Goal: Task Accomplishment & Management: Use online tool/utility

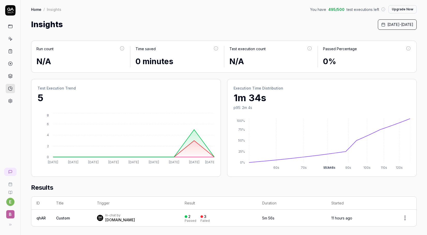
scroll to position [145, 0]
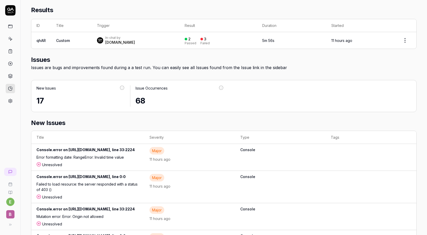
scroll to position [200, 0]
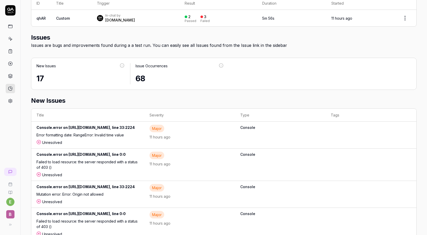
click at [139, 127] on div "Console.error on [URL][DOMAIN_NAME], line 33:2224" at bounding box center [87, 129] width 103 height 8
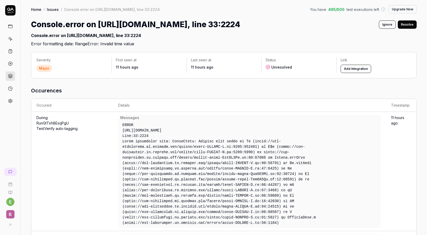
click at [354, 73] on button "Add Integration" at bounding box center [356, 69] width 31 height 8
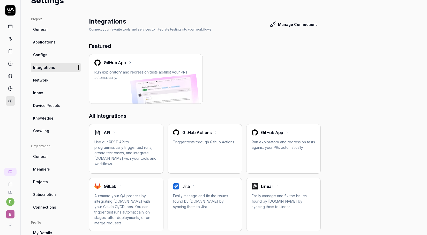
scroll to position [27, 0]
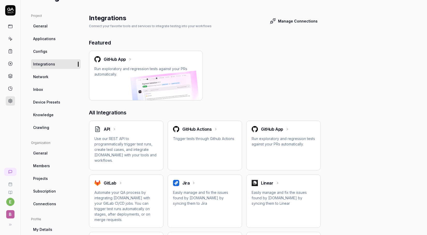
click at [137, 140] on p "Use our REST API to programmatically trigger test runs, create test cases, and …" at bounding box center [126, 149] width 64 height 27
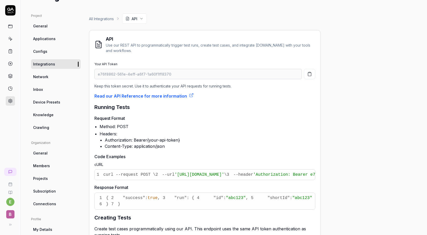
click at [309, 74] on icon "button" at bounding box center [309, 74] width 5 height 5
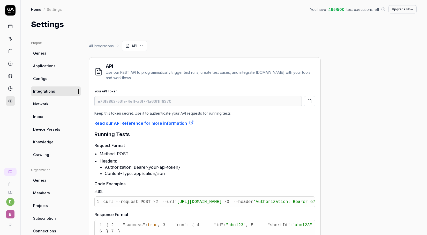
click at [172, 121] on link "Read our API Reference for more information" at bounding box center [143, 123] width 99 height 6
click at [311, 101] on icon "button" at bounding box center [309, 102] width 3 height 4
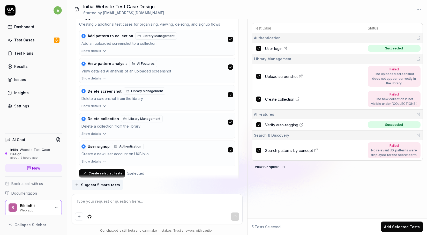
scroll to position [701, 0]
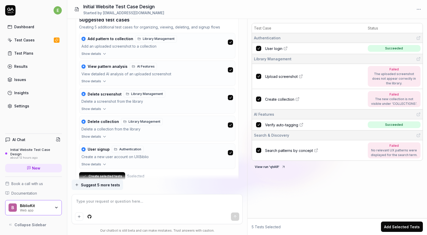
click at [277, 77] on span "Upload screenshot" at bounding box center [281, 76] width 33 height 5
type textarea "*"
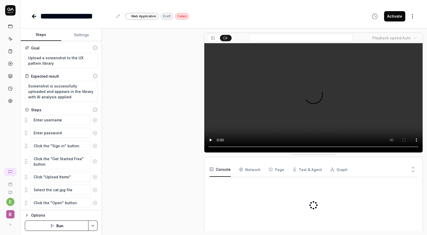
scroll to position [199, 0]
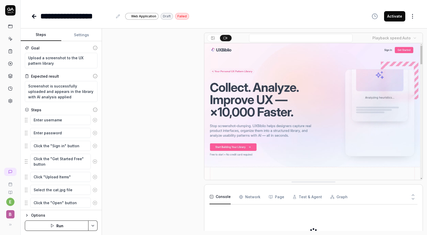
type textarea "*"
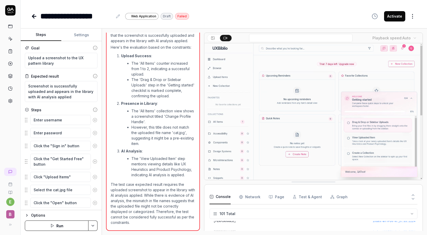
click at [327, 197] on div "Console Network Page Test & Agent Graph" at bounding box center [314, 197] width 208 height 15
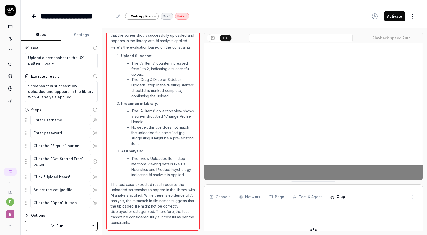
click at [330, 197] on icon "button" at bounding box center [332, 197] width 4 height 4
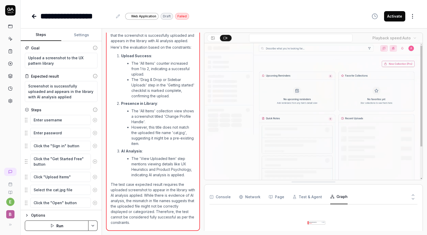
click at [306, 195] on button "Test & Agent" at bounding box center [307, 197] width 29 height 14
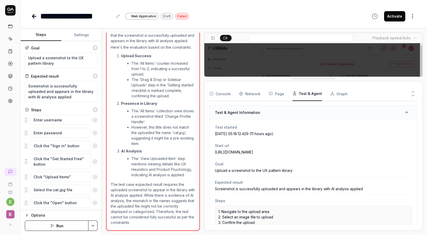
drag, startPoint x: 326, startPoint y: 181, endPoint x: 321, endPoint y: 77, distance: 104.2
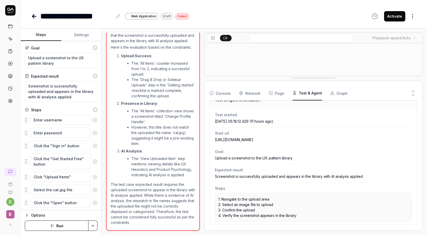
scroll to position [0, 0]
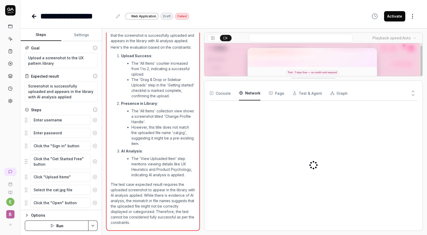
click at [252, 96] on Requests "Network" at bounding box center [249, 93] width 21 height 14
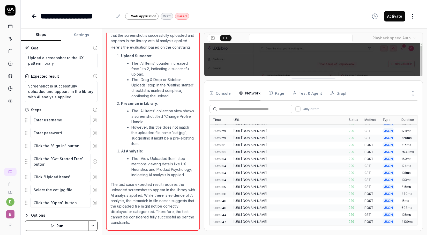
scroll to position [531, 0]
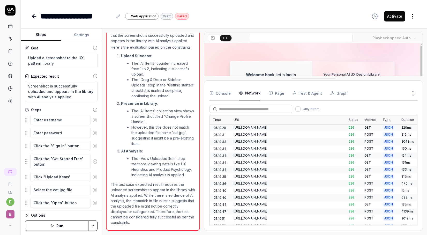
click at [277, 94] on button "Page" at bounding box center [277, 93] width 16 height 14
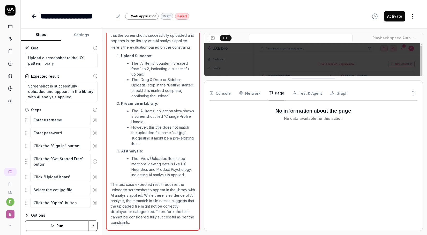
click at [217, 90] on button "Console" at bounding box center [220, 93] width 21 height 14
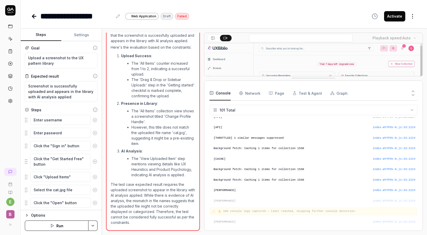
scroll to position [960, 0]
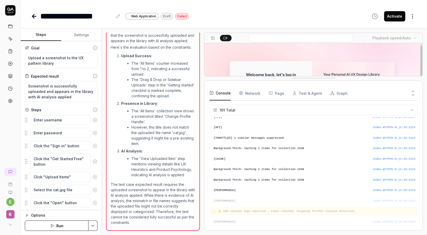
click at [257, 93] on Requests "Network" at bounding box center [249, 93] width 21 height 14
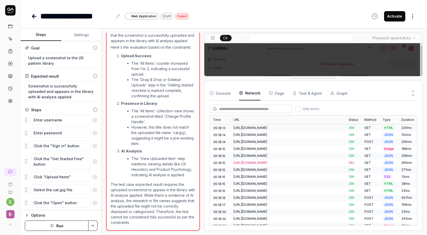
scroll to position [531, 0]
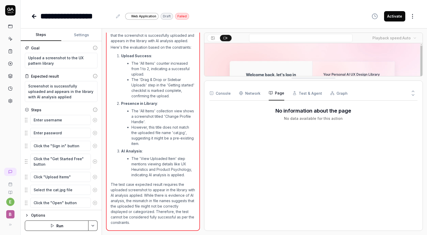
click at [276, 95] on button "Page" at bounding box center [277, 93] width 16 height 14
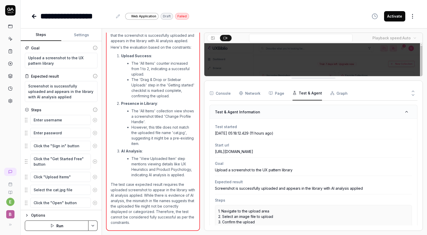
click at [304, 96] on button "Test & Agent" at bounding box center [307, 93] width 29 height 14
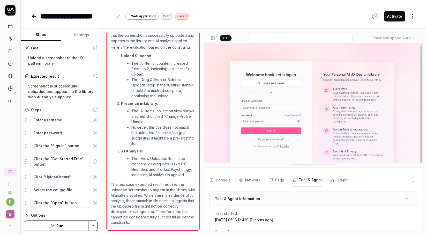
drag, startPoint x: 307, startPoint y: 78, endPoint x: 304, endPoint y: 164, distance: 86.7
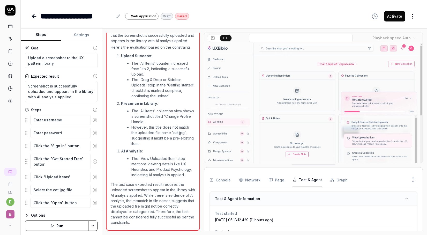
click at [303, 147] on video at bounding box center [313, 111] width 218 height 137
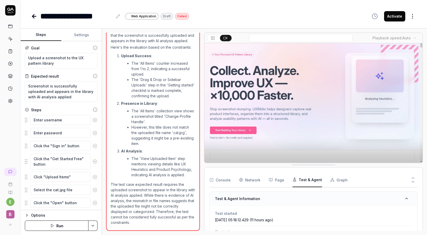
scroll to position [0, 0]
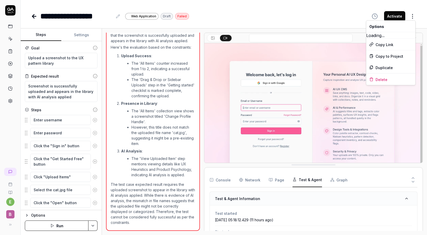
click at [413, 15] on html "**********" at bounding box center [213, 117] width 427 height 235
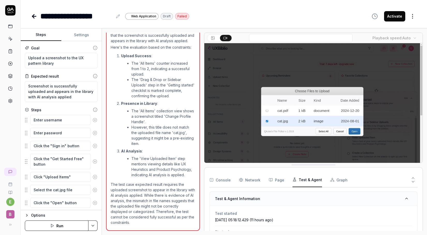
click at [413, 15] on html "**********" at bounding box center [213, 117] width 427 height 235
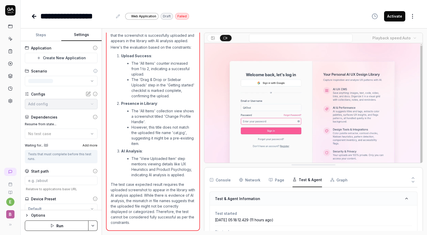
click at [77, 34] on button "Settings" at bounding box center [81, 35] width 41 height 12
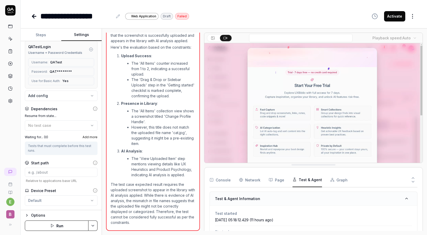
scroll to position [65, 0]
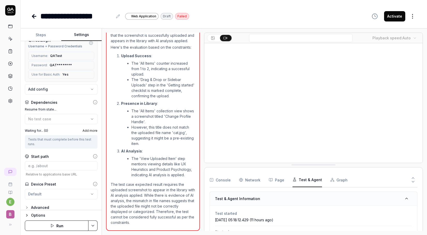
click at [10, 184] on icon at bounding box center [10, 184] width 4 height 4
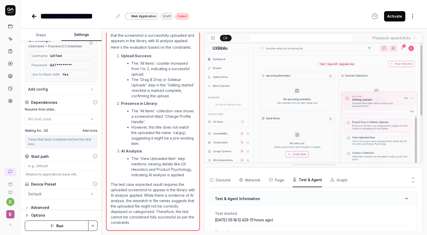
click at [11, 208] on button "B" at bounding box center [10, 212] width 16 height 13
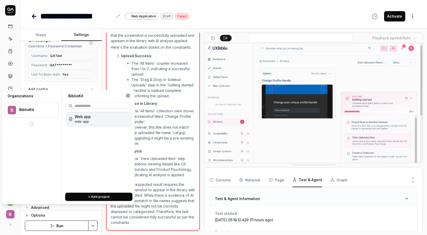
click at [11, 213] on span "B" at bounding box center [10, 214] width 8 height 8
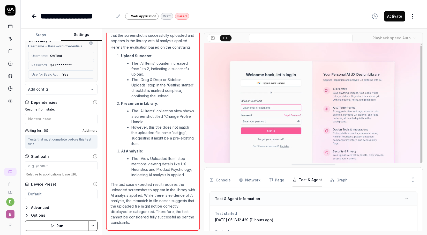
click at [11, 213] on span "B" at bounding box center [10, 214] width 8 height 8
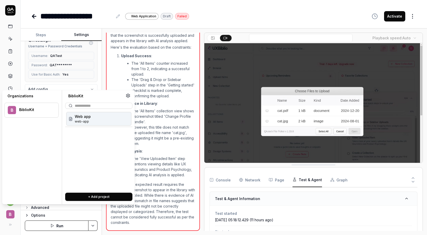
click at [92, 119] on div "Web app web-app" at bounding box center [98, 119] width 65 height 14
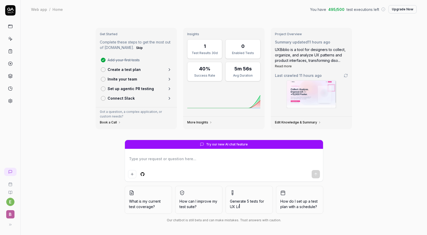
click at [12, 10] on icon at bounding box center [10, 9] width 6 height 3
click at [167, 160] on textarea at bounding box center [224, 161] width 192 height 13
type textarea "*"
type textarea "h"
type textarea "*"
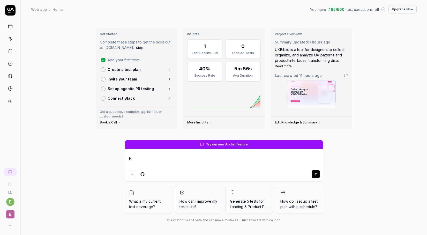
type textarea "ho"
type textarea "*"
type textarea "how"
type textarea "*"
type textarea "how"
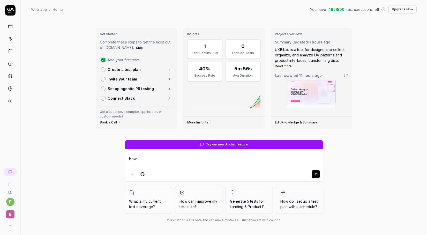
type textarea "*"
type textarea "how d"
type textarea "*"
type textarea "how do"
type textarea "*"
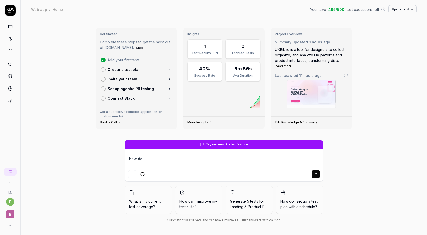
type textarea "how do"
type textarea "*"
type textarea "how do i"
type textarea "*"
type textarea "how do i"
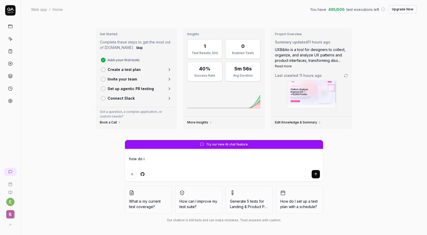
type textarea "*"
type textarea "how do i u"
type textarea "*"
type textarea "how do i up"
type textarea "*"
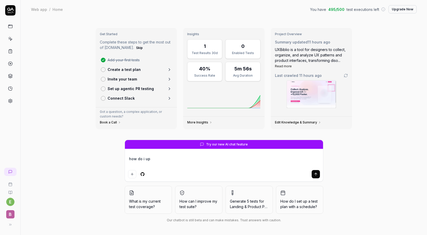
type textarea "how do i upd"
type textarea "*"
type textarea "how do i upda"
type textarea "*"
type textarea "how do i updat"
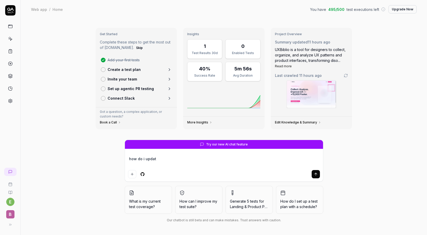
type textarea "*"
type textarea "how do i update"
type textarea "*"
type textarea "how do i update"
type textarea "*"
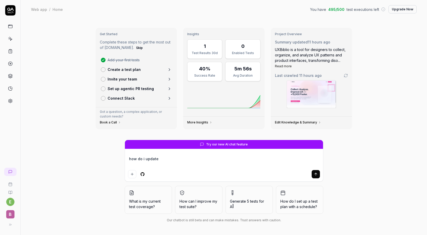
type textarea "how do i update t"
type textarea "*"
type textarea "how do i update te"
type textarea "*"
type textarea "how do i update tes"
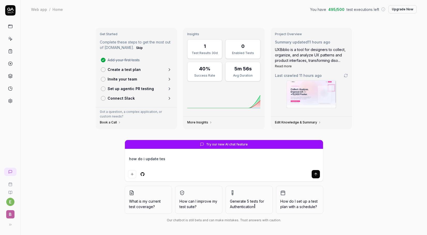
type textarea "*"
type textarea "how do i update test"
type textarea "*"
type textarea "how do i update test"
type textarea "*"
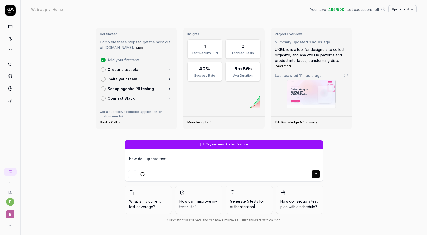
type textarea "how do i update test u"
type textarea "*"
type textarea "how do i update test ur"
type textarea "*"
type textarea "how do i update test url"
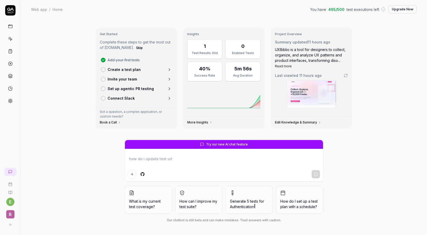
type textarea "*"
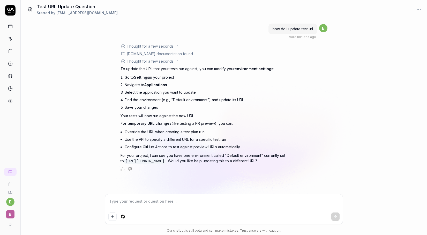
click at [249, 206] on textarea at bounding box center [223, 203] width 231 height 13
type textarea "*"
type textarea "y"
type textarea "*"
type textarea "ye"
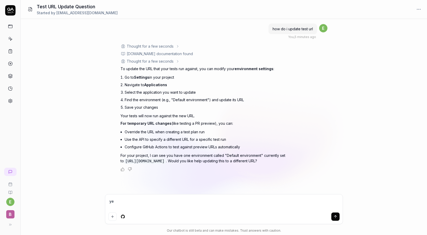
type textarea "*"
type textarea "yes"
type textarea "*"
type textarea "yes"
type textarea "*"
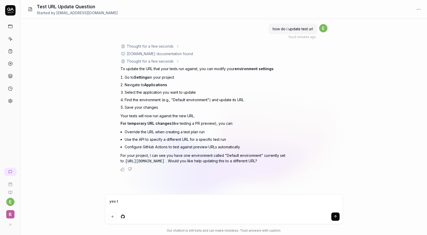
type textarea "yes to"
type textarea "*"
type textarea "yes to"
type textarea "*"
type textarea "yes to u"
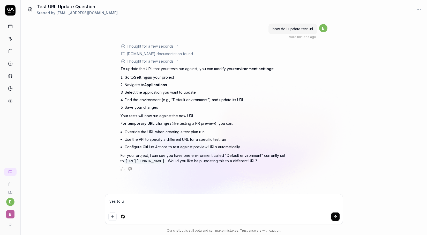
type textarea "*"
type textarea "yes to ux"
type textarea "*"
type textarea "yes to uxb"
type textarea "*"
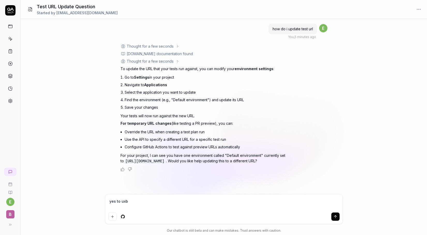
type textarea "yes to uxbi"
type textarea "*"
type textarea "yes to uxbib"
type textarea "*"
type textarea "yes to uxbibl"
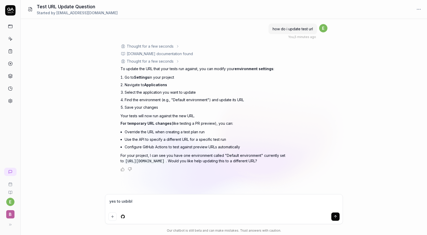
type textarea "*"
type textarea "yes to uxbibli"
type textarea "*"
type textarea "yes to uxbiblio"
type textarea "*"
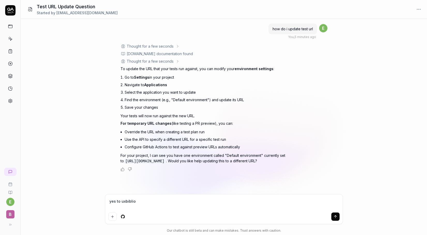
type textarea "yes to uxbiblio."
type textarea "*"
type textarea "yes to uxbiblio.c"
type textarea "*"
type textarea "yes to uxbiblio.co"
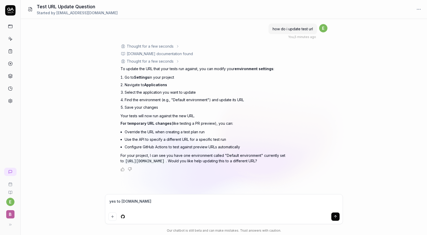
type textarea "*"
type textarea "yes to uxbiblio.com"
type textarea "*"
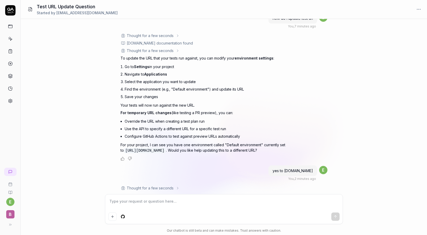
scroll to position [93, 0]
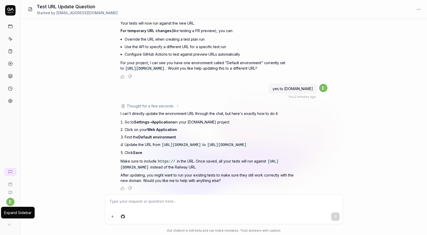
type textarea "*"
click at [10, 224] on icon at bounding box center [10, 225] width 4 height 4
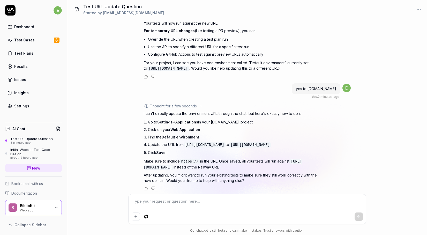
click at [39, 109] on link "Settings" at bounding box center [33, 106] width 57 height 10
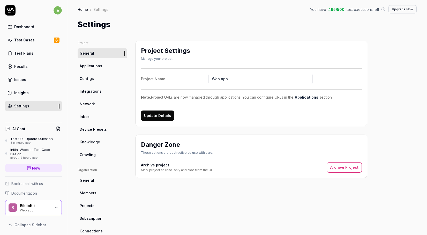
click at [88, 68] on span "Applications" at bounding box center [91, 65] width 23 height 5
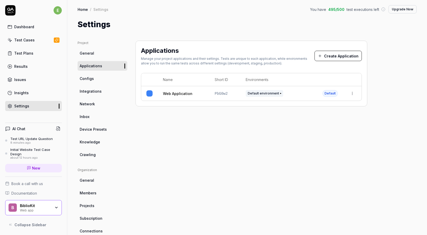
click at [352, 95] on html "e Dashboard Test Cases Test Plans Results Issues Insights Settings AI Chat Test…" at bounding box center [213, 117] width 427 height 235
click at [335, 128] on div "Edit" at bounding box center [329, 127] width 61 height 11
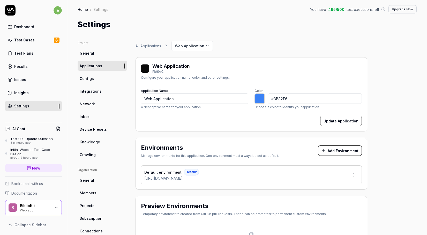
type input "*******"
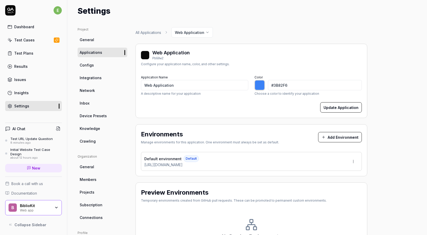
scroll to position [17, 0]
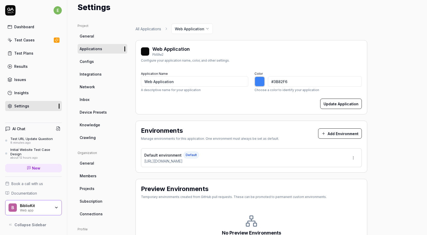
click at [334, 134] on button "Add Environment" at bounding box center [340, 133] width 44 height 10
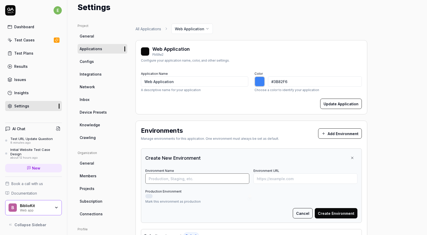
click at [225, 176] on input "Environment Name" at bounding box center [197, 178] width 104 height 10
type input "UXBiblio"
click at [149, 198] on div "Mark this environment as production" at bounding box center [251, 199] width 212 height 10
click at [150, 196] on button "Production Environment" at bounding box center [148, 196] width 7 height 4
click at [280, 175] on input "Environment URL" at bounding box center [306, 178] width 104 height 10
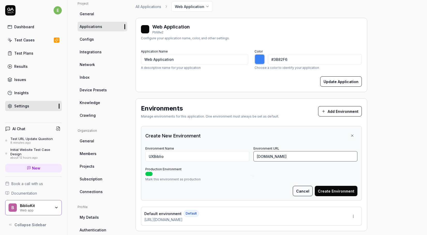
scroll to position [40, 0]
type input "[URL][DOMAIN_NAME]"
click at [330, 191] on button "Create Environment" at bounding box center [336, 191] width 43 height 10
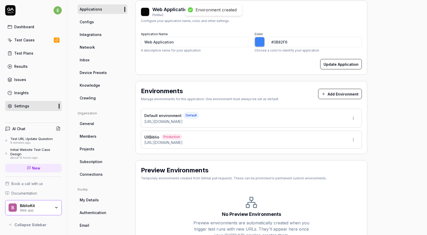
scroll to position [83, 0]
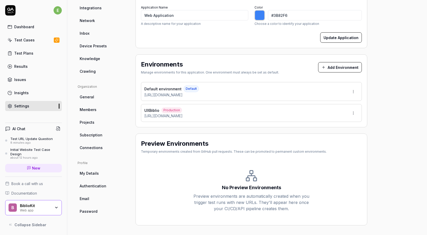
click at [354, 114] on html "e Dashboard Test Cases Test Plans Results Issues Insights Settings AI Chat Test…" at bounding box center [213, 117] width 427 height 235
click at [344, 146] on span "Make Default" at bounding box center [338, 147] width 25 height 5
type input "*******"
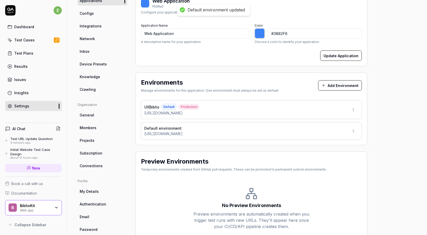
scroll to position [0, 0]
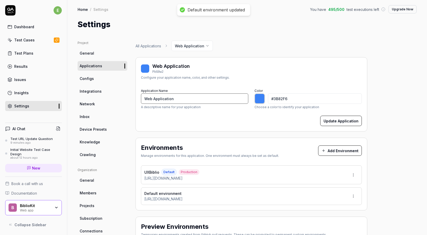
click at [192, 99] on input "Web Application" at bounding box center [194, 98] width 107 height 10
type input "U"
type input "*******"
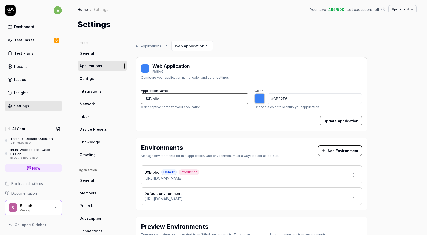
type input "UXBiblio"
type input "*******"
click at [259, 98] on div at bounding box center [260, 98] width 10 height 10
type input "#5a3bf7"
type input "*******"
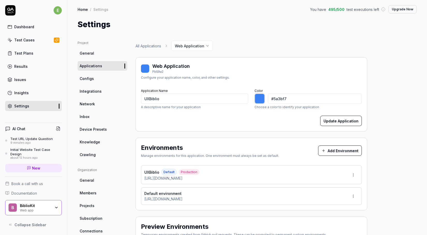
type input "#6d3bf7"
type input "*******"
type input "#733bf7"
type input "*******"
type input "#7d3bf7"
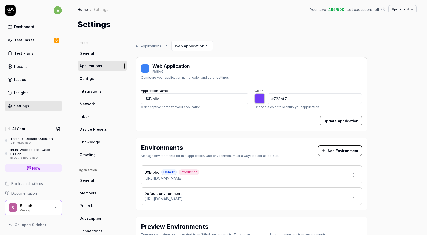
type input "*******"
type input "#863bf7"
type input "*******"
type input "#903bf7"
type input "*******"
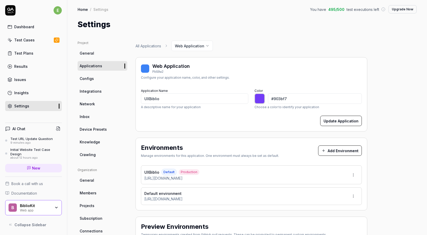
type input "#993bf7"
type input "*******"
type input "#a23bf7"
type input "*******"
type input "#ac3bf7"
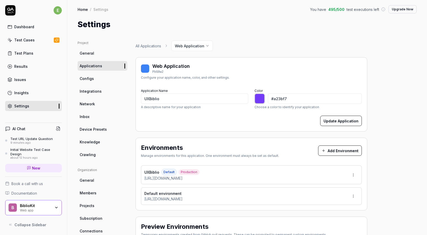
type input "*******"
type input "#b53bf7"
type input "*******"
type input "#bb3bf7"
type input "*******"
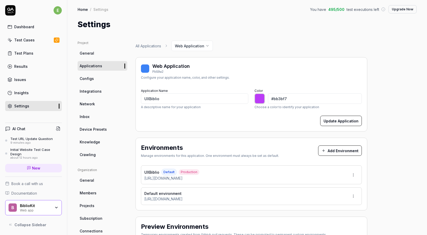
type input "#c53bf7"
type input "*******"
type input "#ce3bf7"
type input "*******"
type input "#d83bf7"
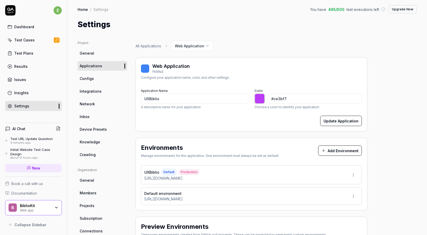
type input "*******"
type input "#e13bf7"
type input "*******"
type input "#f43bf7"
type input "*******"
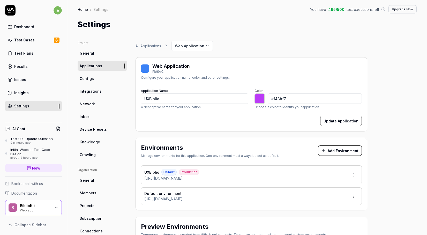
type input "#f73bf1"
type input "*******"
type input "#f73be7"
type input "*******"
type input "#f73bde"
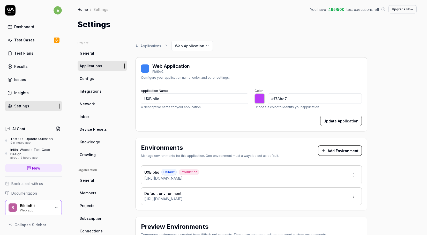
type input "*******"
type input "#f73bd4"
type input "*******"
type input "#f73bce"
type input "*******"
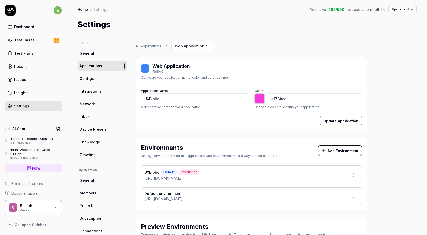
type input "#f73bc5"
type input "*******"
type input "#b25398"
type input "*******"
type input "#b05498"
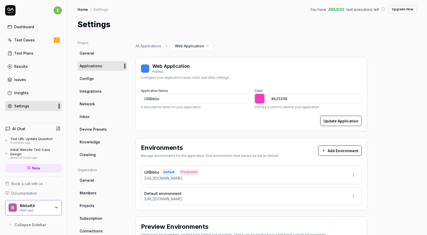
type input "*******"
type input "#b55a9c"
type input "*******"
type input "#ba5ea2"
type input "*******"
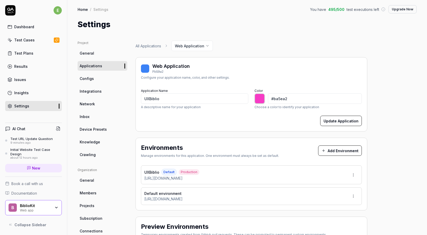
type input "#bf63a7"
type input "*******"
type input "#c369ab"
type input "*******"
type input "#c66cae"
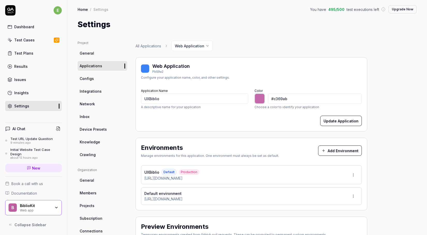
type input "*******"
type input "#cb72b3"
type input "*******"
type input "#cc71b3"
type input "*******"
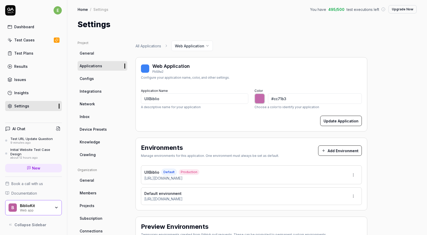
type input "#ce73b6"
type input "*******"
type input "#d076b8"
type input "*******"
type input "#d274b9"
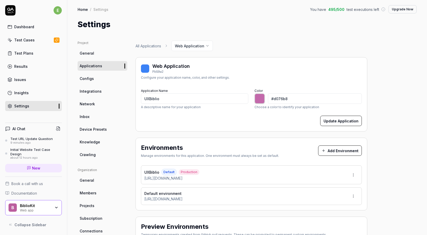
type input "*******"
type input "#d373b9"
type input "*******"
type input "#d874bd"
type input "*******"
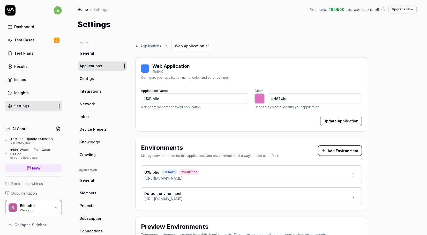
type input "#db70bf"
type input "*******"
type input "#df72c2"
type input "*******"
type input "#e26ec3"
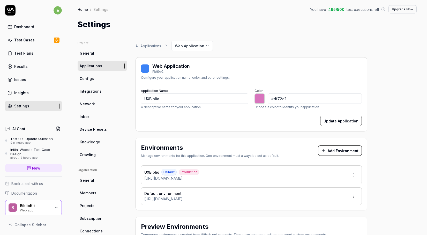
type input "*******"
type input "#e66bc5"
type input "*******"
type input "#ea6cc8"
type input "*******"
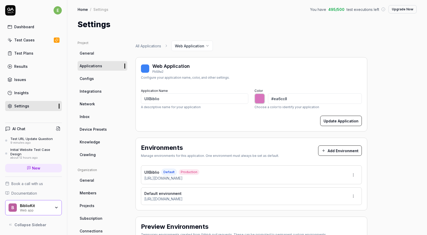
type input "#ec6fcb"
type input "*******"
type input "#ee6dcb"
type input "*******"
type input "#f06acd"
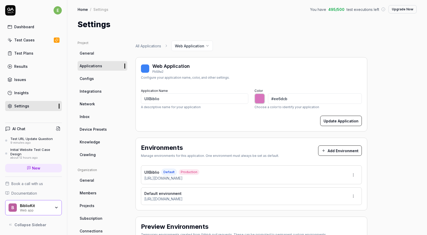
type input "*******"
type input "#f269cd"
type input "*******"
type input "#f466cf"
type input "*******"
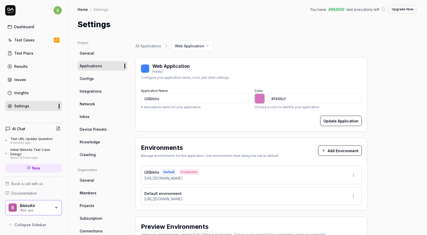
type input "#f566cf"
type input "*******"
type input "#f561cd"
type input "*******"
type input "#f75fce"
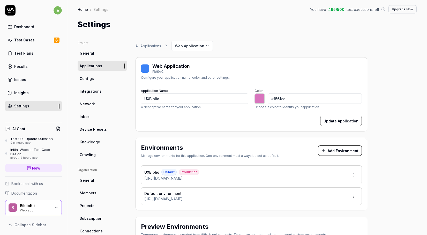
type input "*******"
type input "#f859ce"
type input "*******"
type input "#f958ce"
type input "*******"
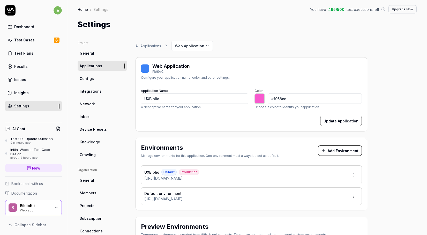
type input "#fb56cf"
type input "*******"
click at [350, 116] on button "Update Application" at bounding box center [341, 121] width 42 height 10
click at [45, 51] on link "Test Plans" at bounding box center [33, 53] width 57 height 10
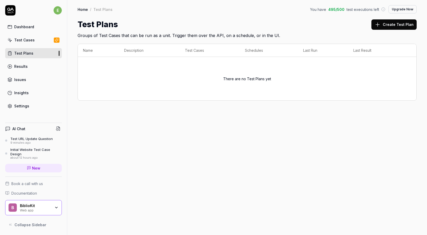
click at [42, 63] on link "Results" at bounding box center [33, 66] width 57 height 10
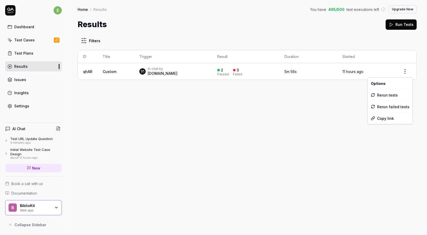
click at [404, 71] on html "e Dashboard Test Cases Test Plans Results Issues Insights Settings AI Chat Test…" at bounding box center [213, 117] width 427 height 235
click at [394, 97] on div "Rerun tests" at bounding box center [390, 94] width 45 height 11
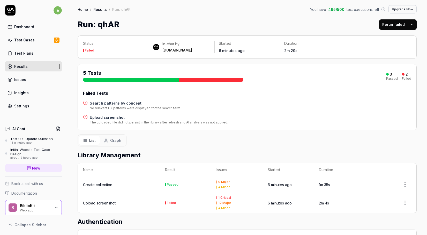
click at [45, 66] on link "Results" at bounding box center [33, 66] width 57 height 10
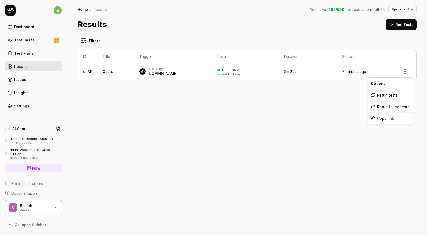
click at [405, 74] on html "e Dashboard Test Cases Test Plans Results Issues Insights Settings AI Chat Test…" at bounding box center [213, 117] width 427 height 235
click at [300, 99] on html "e Dashboard Test Cases Test Plans Results Issues Insights Settings AI Chat Test…" at bounding box center [213, 117] width 427 height 235
click at [85, 70] on link "qhAR" at bounding box center [87, 71] width 9 height 4
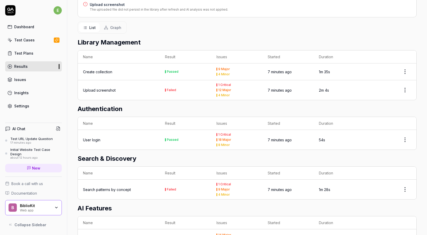
scroll to position [91, 0]
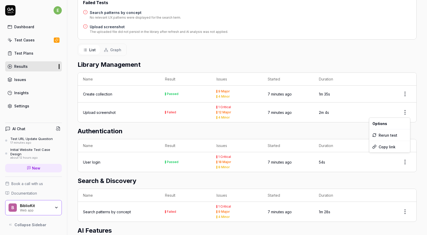
click at [406, 108] on html "e Dashboard Test Cases Test Plans Results Issues Insights Settings AI Chat Test…" at bounding box center [213, 117] width 427 height 235
click at [394, 135] on div "Rerun test" at bounding box center [389, 134] width 41 height 11
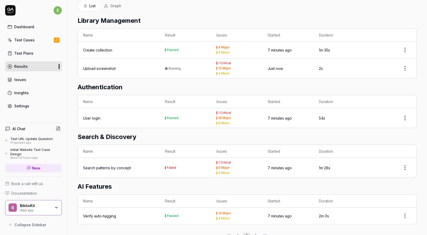
scroll to position [132, 0]
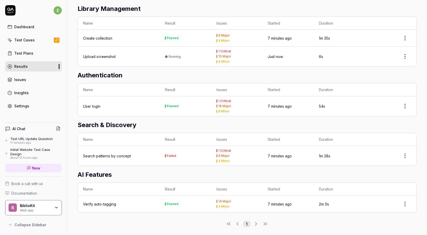
click at [406, 152] on html "e Dashboard Test Cases Test Plans Results Issues Insights Settings AI Chat Test…" at bounding box center [213, 117] width 427 height 235
click at [393, 176] on div "Rerun test" at bounding box center [389, 177] width 41 height 11
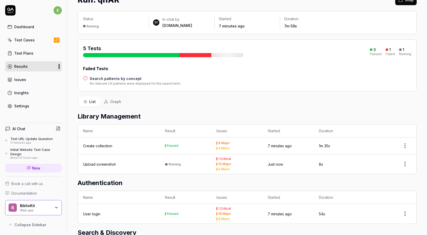
scroll to position [0, 0]
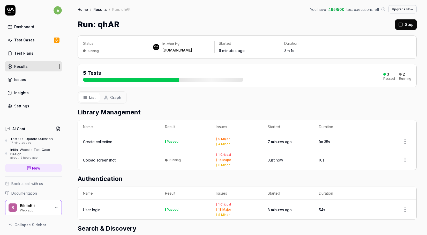
click at [37, 41] on link "Test Cases" at bounding box center [33, 40] width 57 height 10
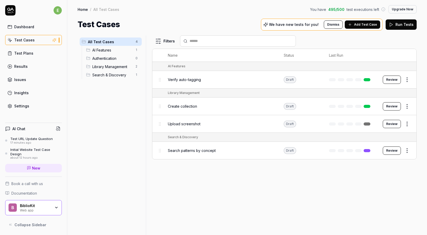
click at [360, 27] on button "Add Test Case" at bounding box center [362, 24] width 35 height 8
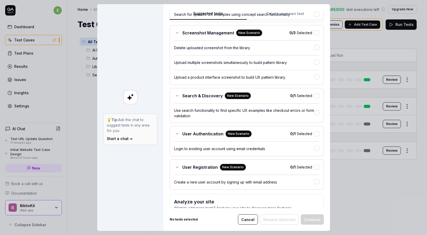
scroll to position [412, 0]
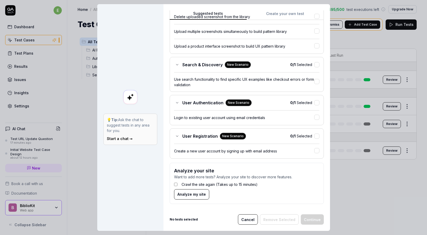
click at [187, 194] on span "Analyze my site" at bounding box center [191, 193] width 28 height 5
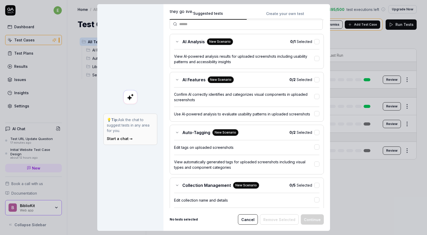
scroll to position [0, 0]
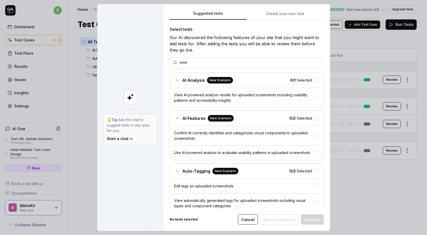
click at [316, 84] on div "AI Analysis New Scenario 0 / 1 Selected View AI-powered analysis results for up…" at bounding box center [247, 89] width 154 height 35
click at [316, 80] on button "button" at bounding box center [316, 80] width 5 height 5
click at [316, 118] on button "button" at bounding box center [316, 118] width 5 height 5
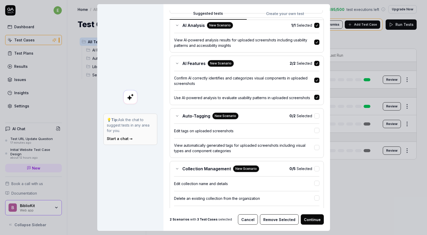
scroll to position [57, 0]
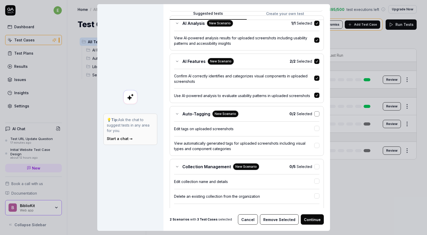
click at [316, 116] on button "button" at bounding box center [316, 113] width 5 height 5
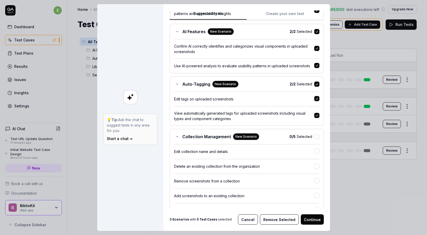
scroll to position [116, 0]
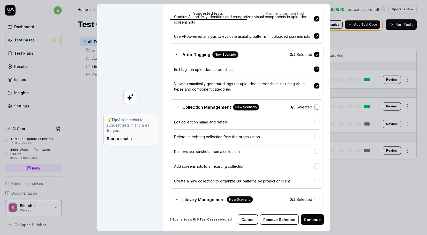
click at [315, 108] on button "button" at bounding box center [316, 107] width 5 height 5
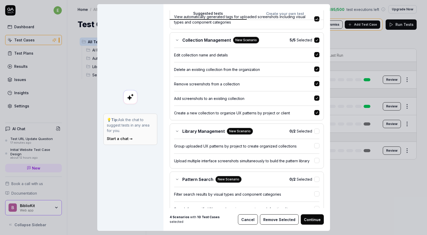
scroll to position [214, 0]
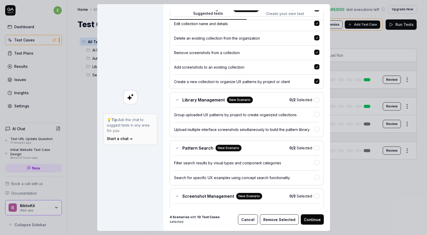
click at [313, 102] on div "0 / 2 Selected" at bounding box center [305, 99] width 30 height 5
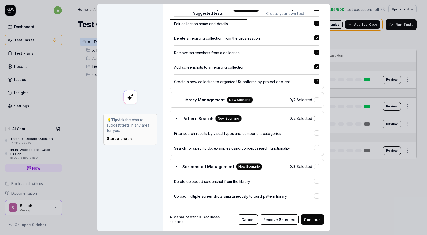
click at [316, 121] on button "button" at bounding box center [316, 118] width 5 height 5
click at [318, 99] on button "button" at bounding box center [316, 99] width 5 height 5
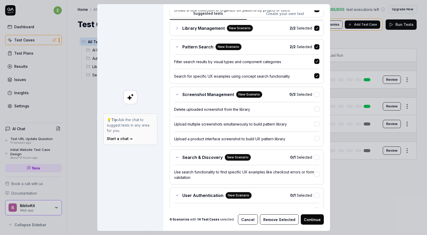
scroll to position [298, 0]
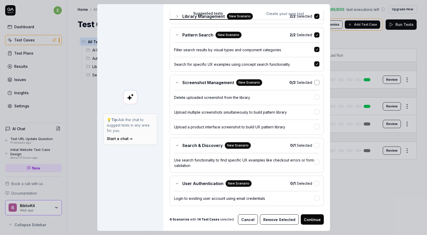
click at [315, 84] on button "button" at bounding box center [316, 82] width 5 height 5
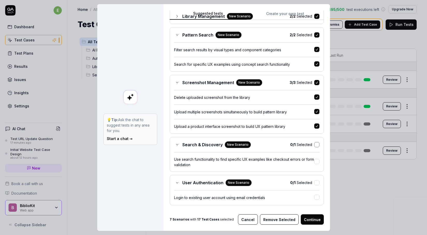
click at [318, 145] on button "button" at bounding box center [316, 144] width 5 height 5
click at [316, 184] on button "button" at bounding box center [316, 182] width 5 height 5
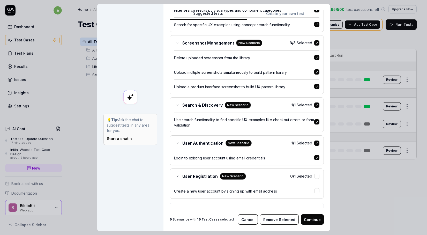
scroll to position [372, 0]
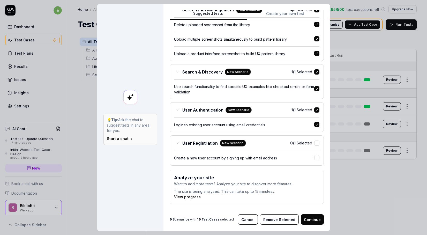
click at [315, 219] on button "Continue" at bounding box center [312, 219] width 23 height 10
